Goal: Information Seeking & Learning: Learn about a topic

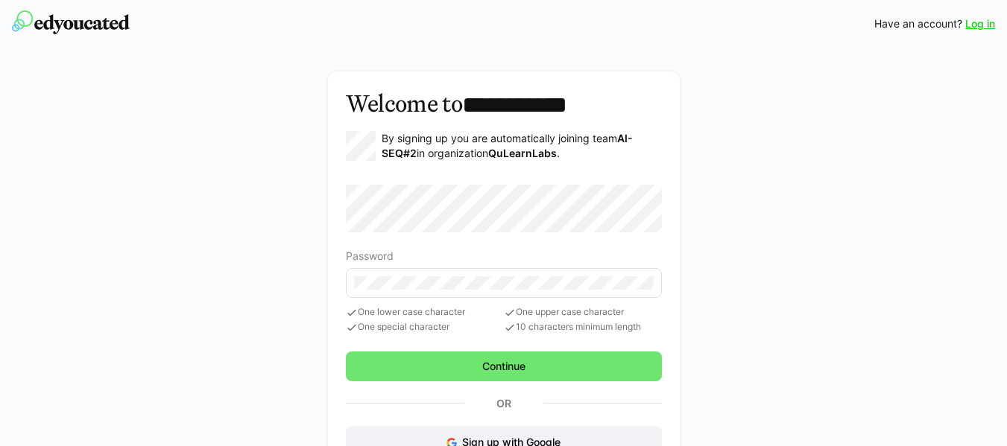
scroll to position [60, 0]
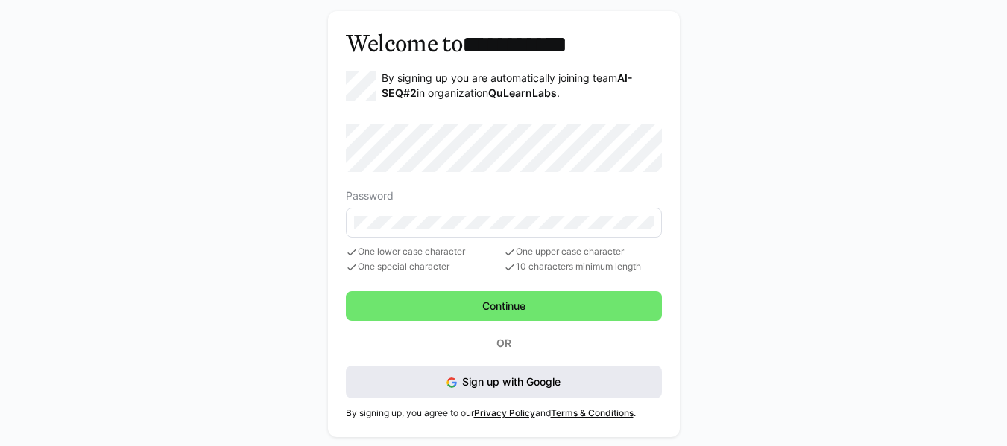
click at [490, 373] on button "Sign up with Google" at bounding box center [504, 382] width 316 height 33
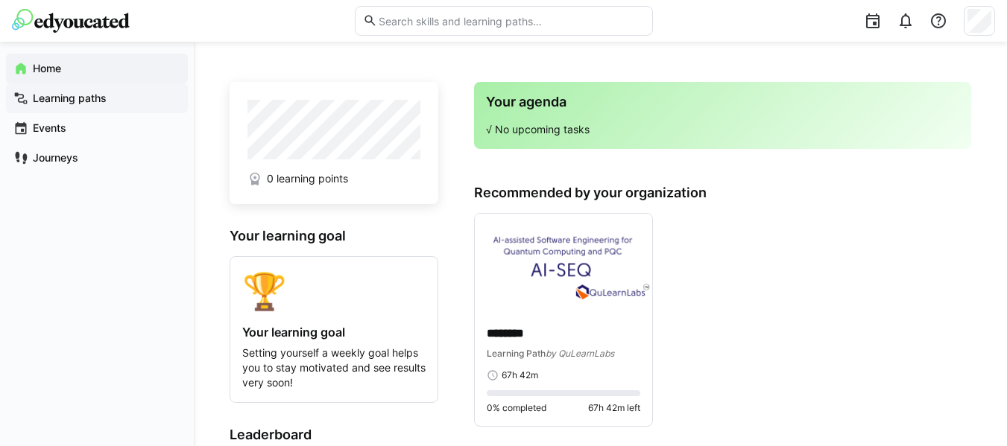
click at [115, 108] on div "Learning paths" at bounding box center [97, 98] width 182 height 30
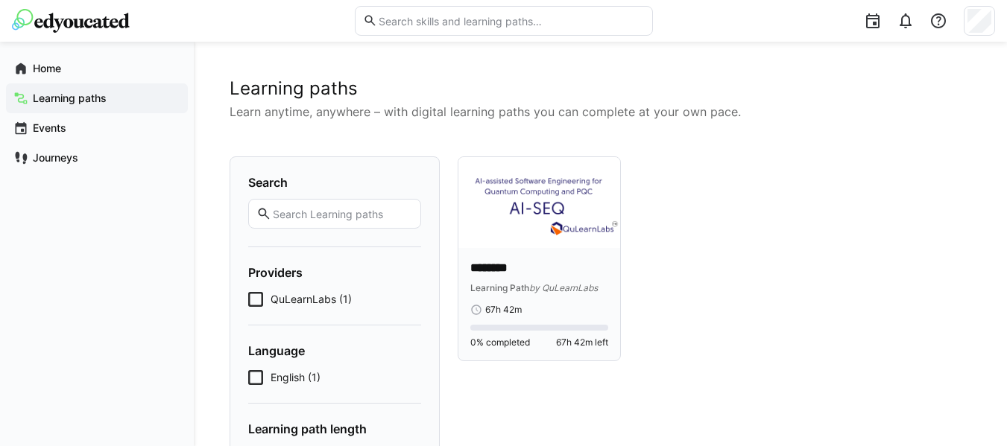
click at [531, 259] on div "******** Learning Path by QuLearnLabs 67h 42m 0% completed 67h 42m left" at bounding box center [539, 304] width 162 height 113
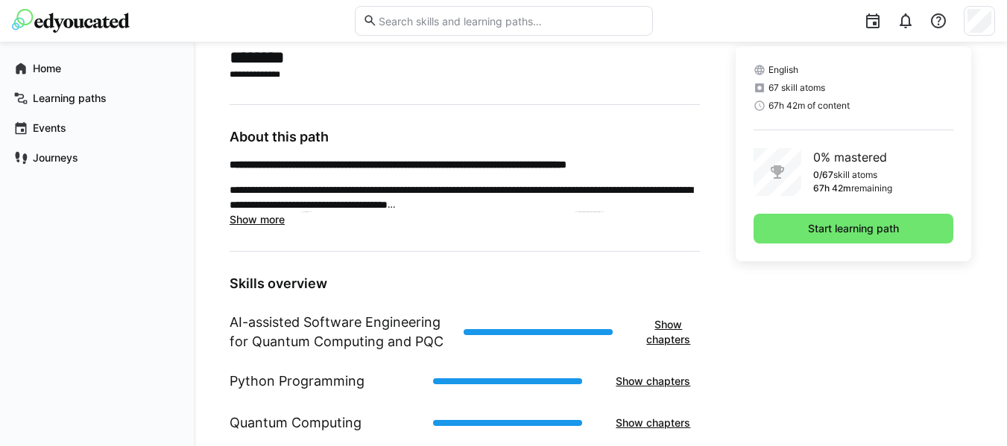
scroll to position [332, 0]
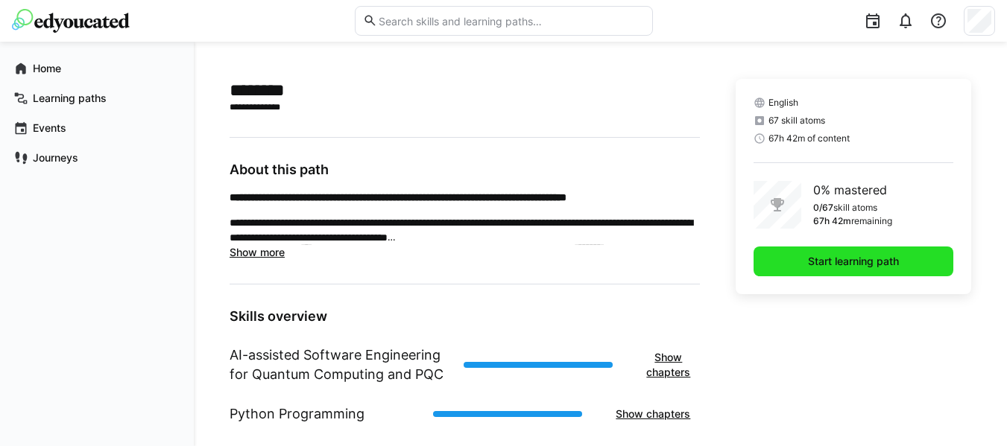
click at [826, 266] on span "Start learning path" at bounding box center [853, 261] width 95 height 15
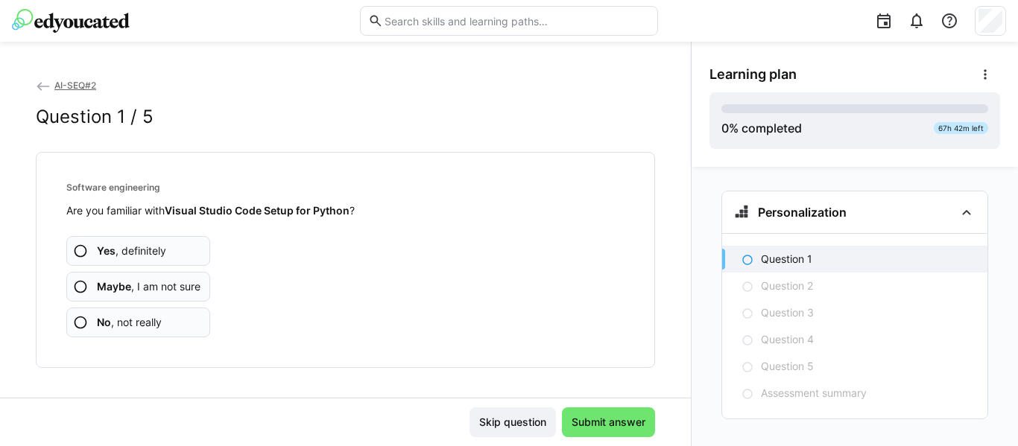
click at [163, 255] on span "Yes , definitely" at bounding box center [131, 251] width 69 height 15
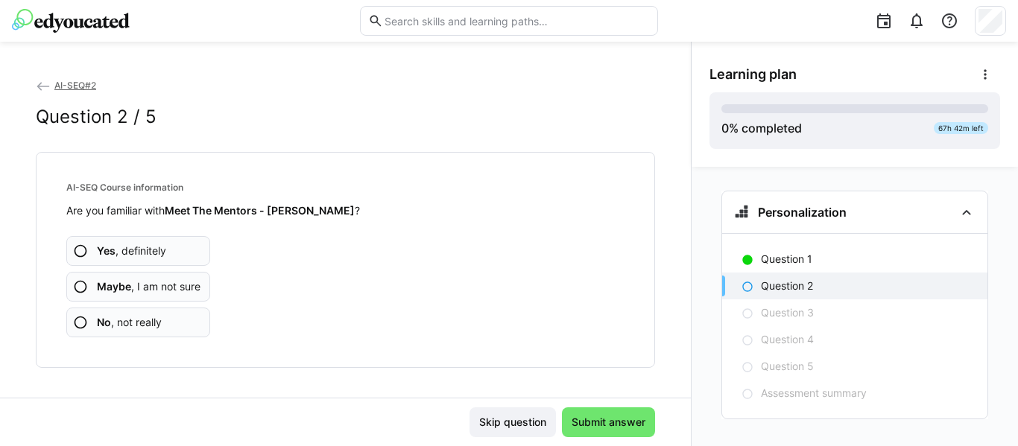
click at [183, 285] on span "Maybe , I am not sure" at bounding box center [149, 286] width 104 height 15
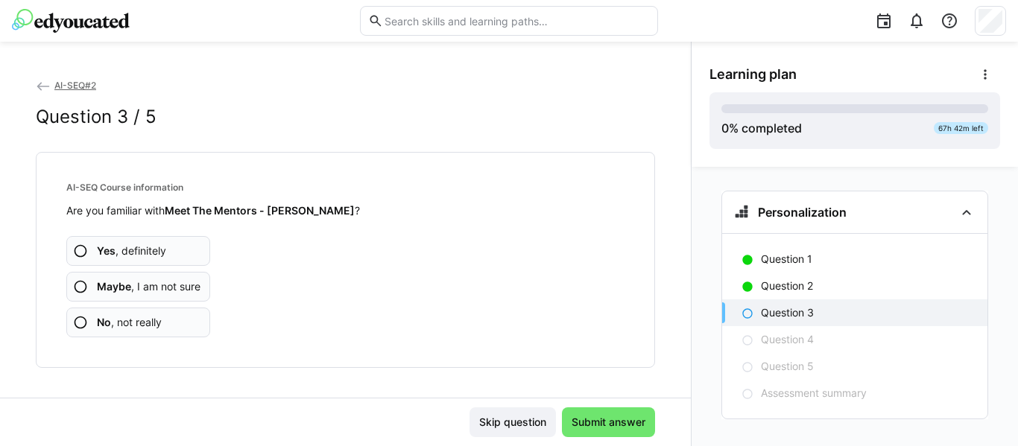
click at [183, 285] on span "Maybe , I am not sure" at bounding box center [149, 286] width 104 height 15
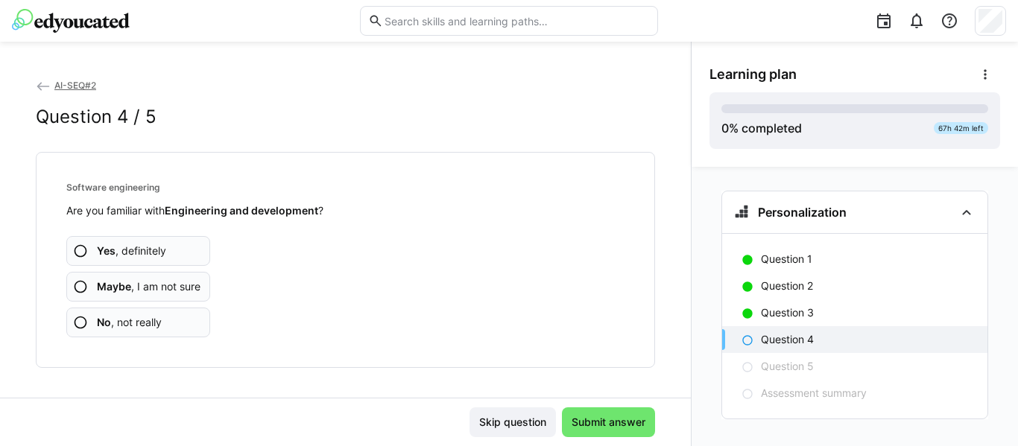
click at [183, 285] on span "Maybe , I am not sure" at bounding box center [149, 286] width 104 height 15
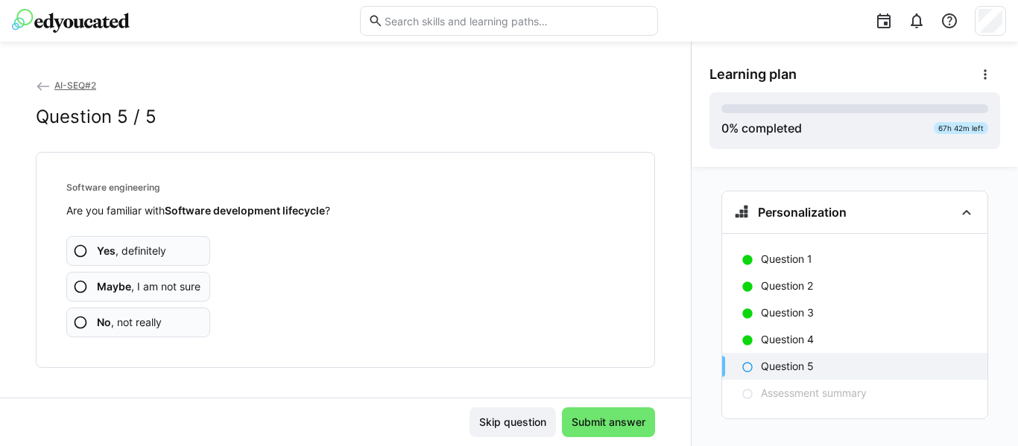
click at [183, 285] on span "Maybe , I am not sure" at bounding box center [149, 286] width 104 height 15
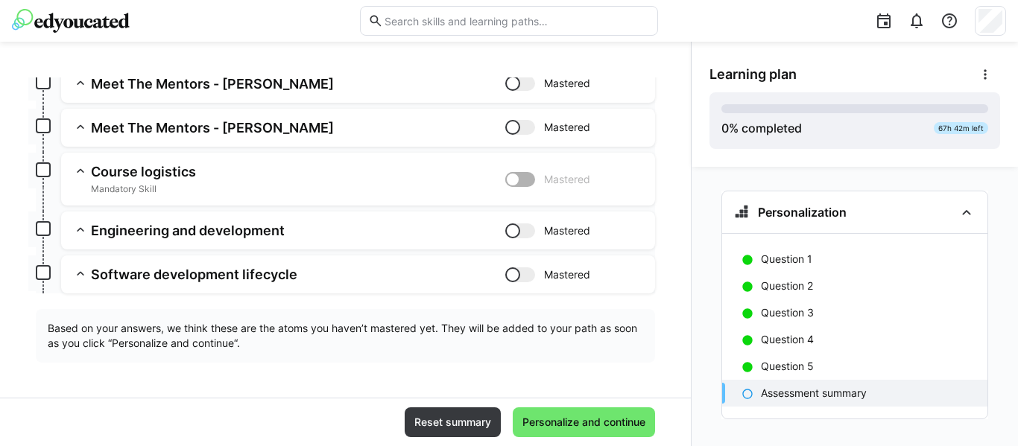
scroll to position [221, 0]
click at [519, 177] on div at bounding box center [520, 178] width 30 height 15
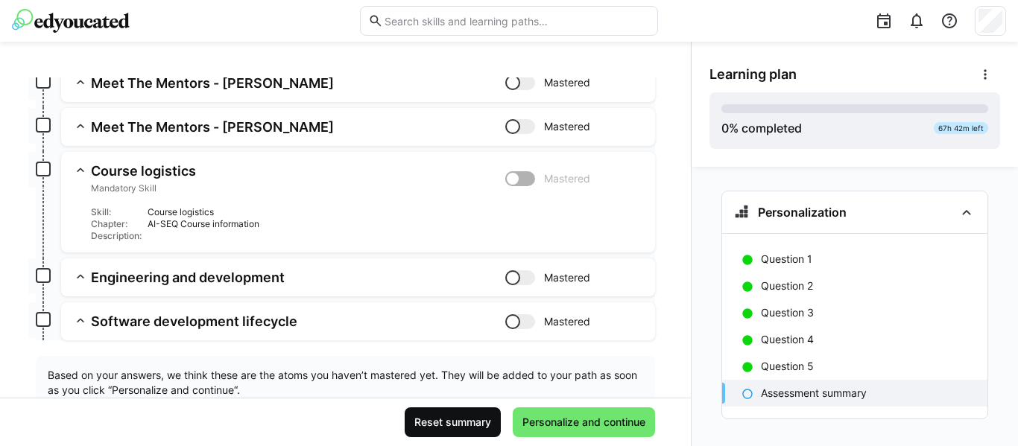
click at [461, 421] on span "Reset summary" at bounding box center [452, 422] width 81 height 15
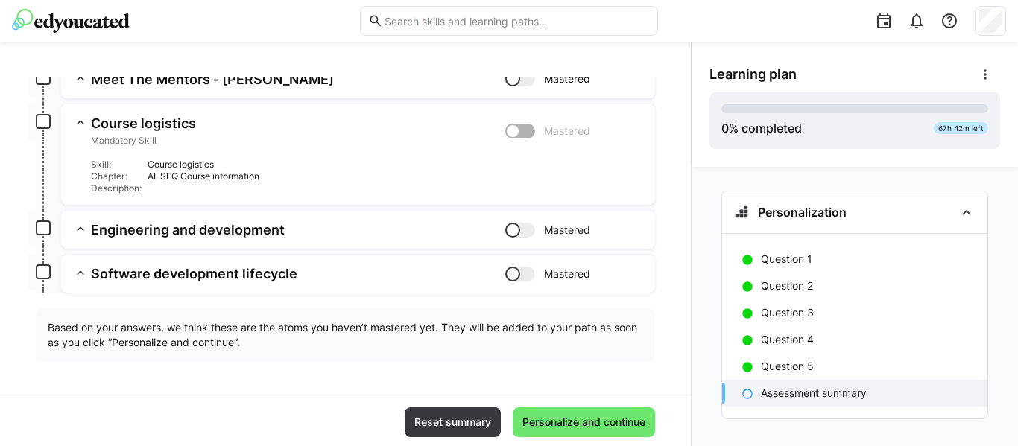
click at [518, 232] on div at bounding box center [520, 230] width 30 height 15
click at [520, 232] on div at bounding box center [527, 230] width 15 height 15
click at [575, 414] on span "Personalize and continue" at bounding box center [584, 423] width 142 height 30
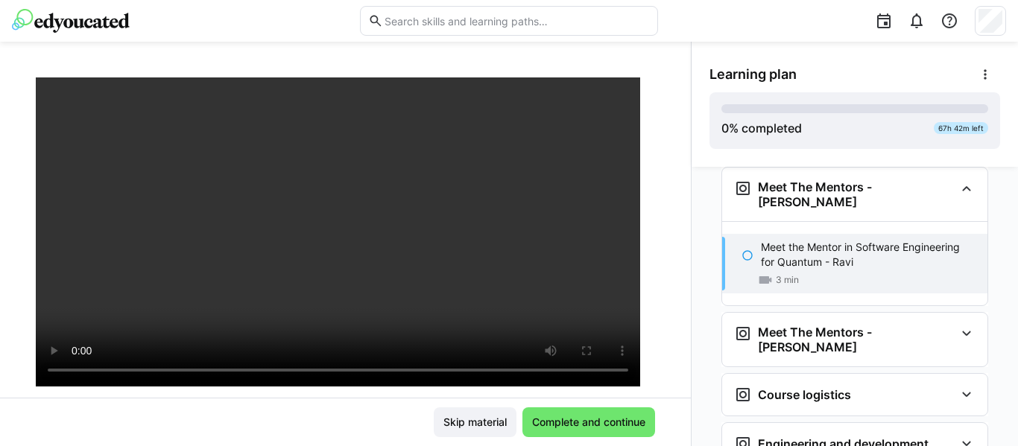
scroll to position [212, 0]
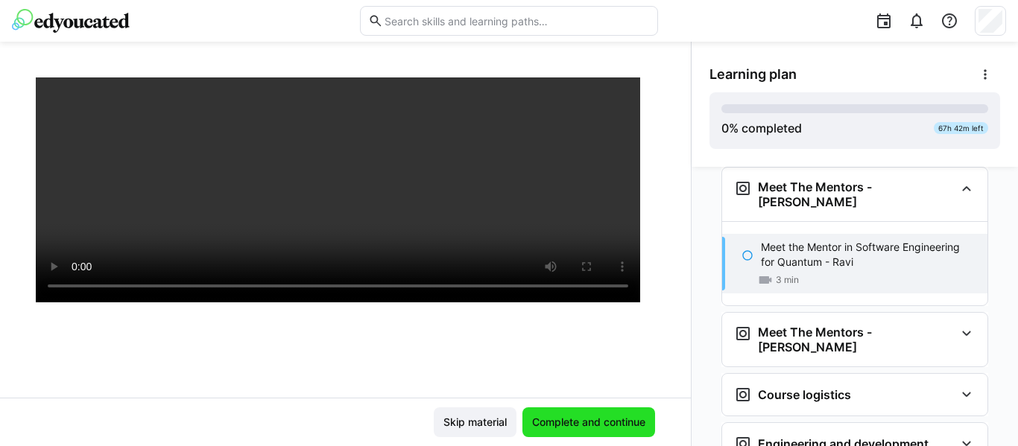
click at [561, 419] on span "Complete and continue" at bounding box center [589, 422] width 118 height 15
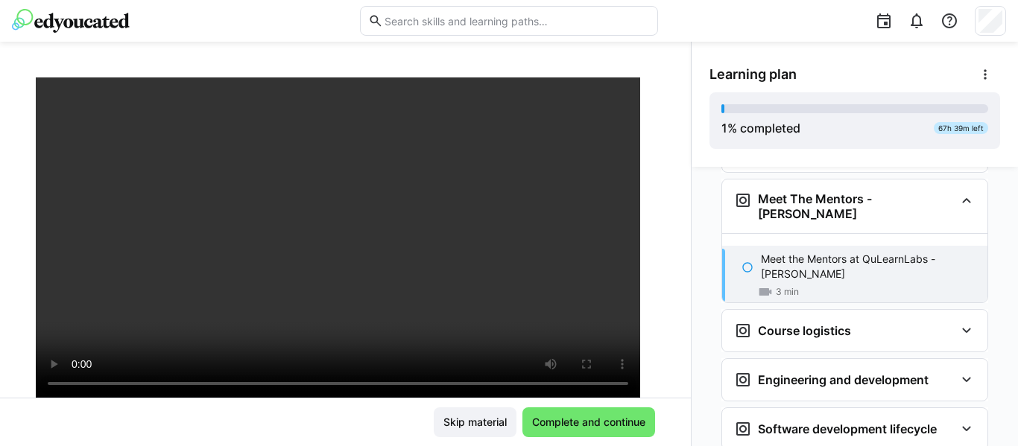
scroll to position [96, 0]
click at [590, 420] on span "Complete and continue" at bounding box center [589, 422] width 118 height 15
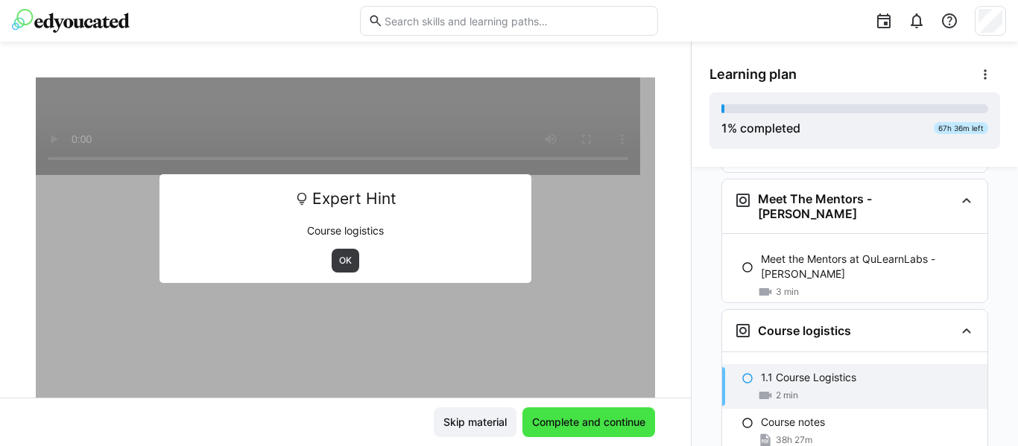
scroll to position [325, 0]
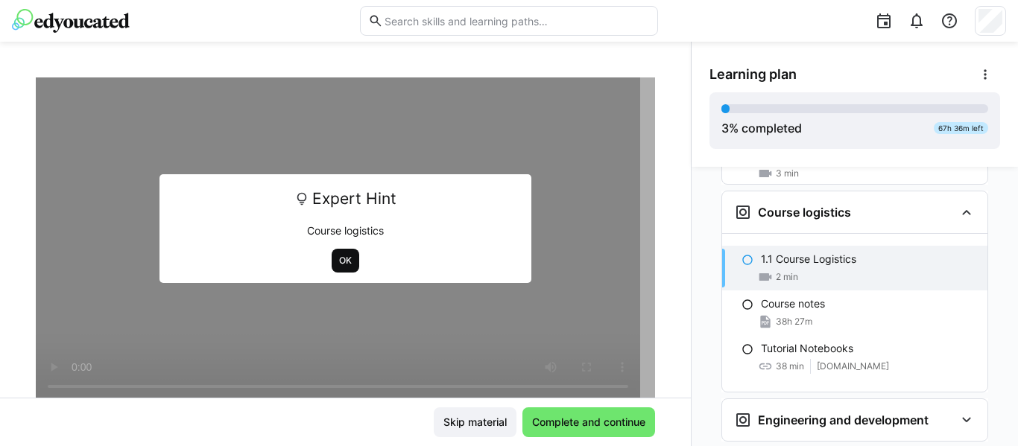
click at [346, 259] on span "OK" at bounding box center [346, 261] width 16 height 12
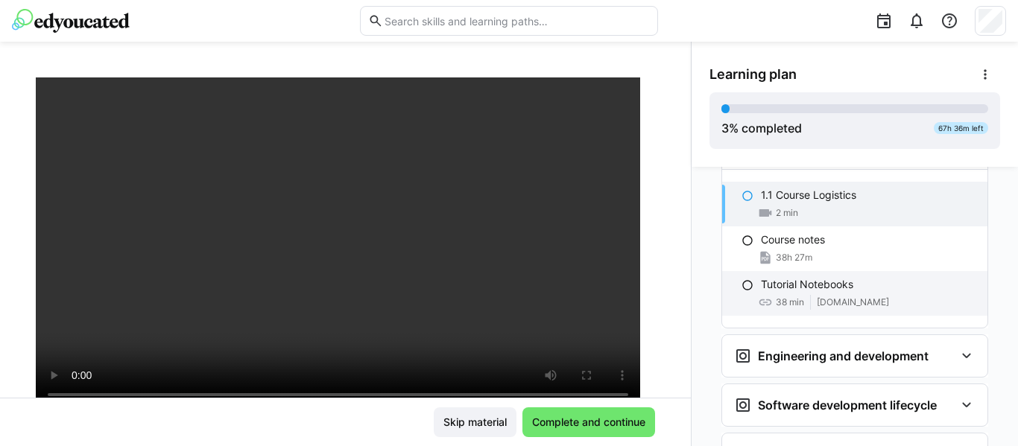
scroll to position [388, 0]
